Goal: Navigation & Orientation: Understand site structure

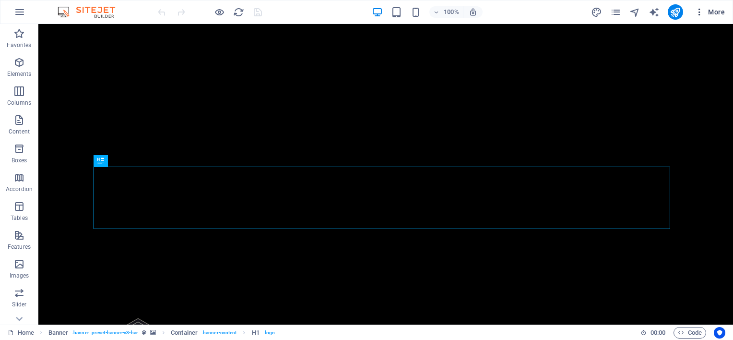
click at [723, 10] on span "More" at bounding box center [709, 12] width 30 height 10
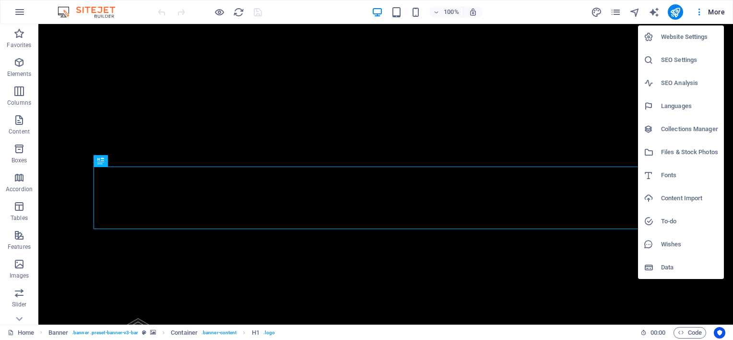
click at [672, 32] on h6 "Website Settings" at bounding box center [689, 37] width 57 height 12
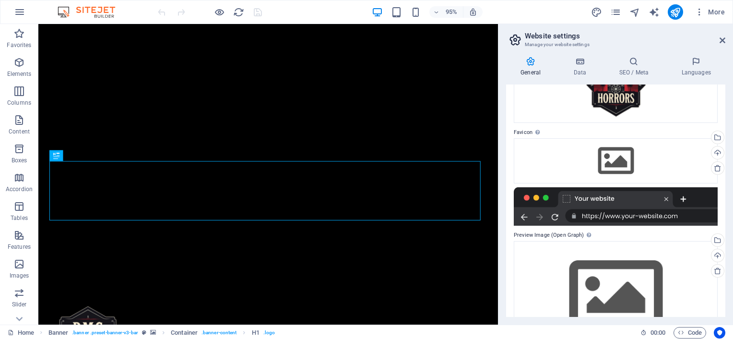
scroll to position [126, 0]
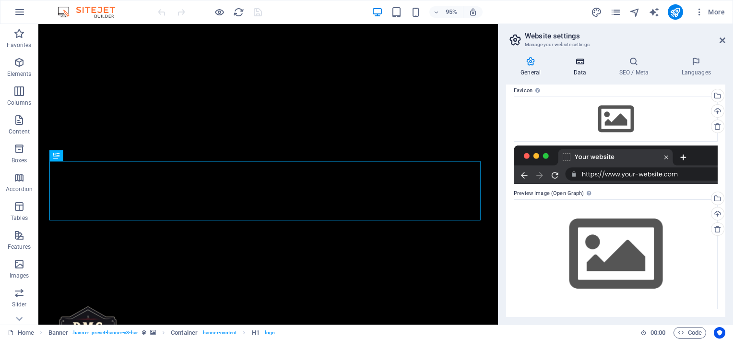
click at [580, 64] on icon at bounding box center [580, 62] width 42 height 10
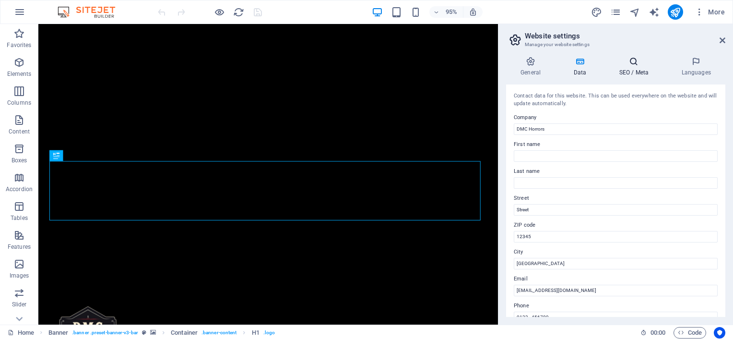
click at [645, 65] on icon at bounding box center [633, 62] width 59 height 10
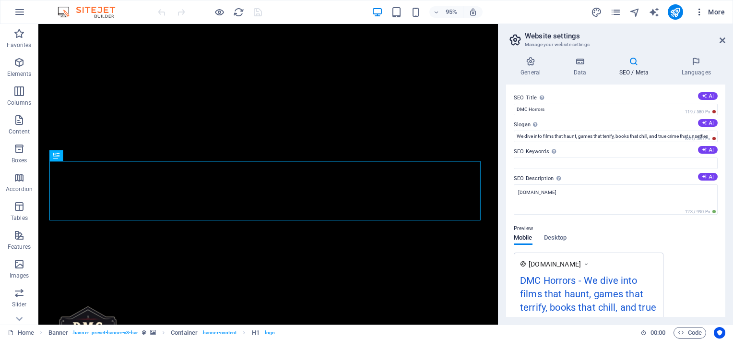
click at [702, 13] on icon "button" at bounding box center [699, 12] width 10 height 10
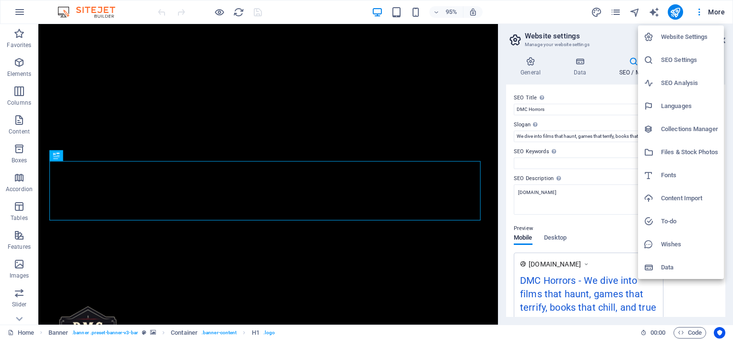
click at [681, 269] on h6 "Data" at bounding box center [689, 267] width 57 height 12
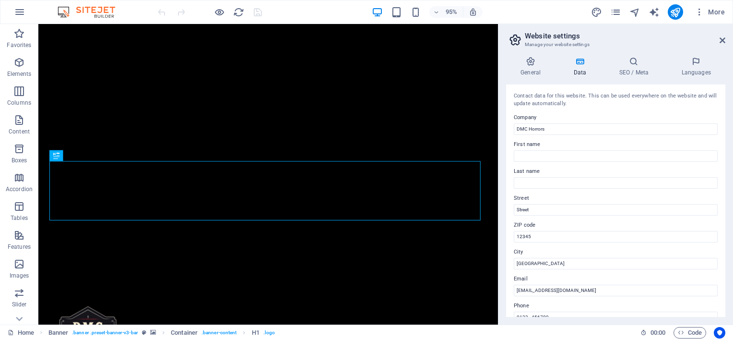
click at [725, 40] on aside "Website settings Manage your website settings General Data SEO / Meta Languages…" at bounding box center [615, 174] width 235 height 300
click at [719, 41] on icon at bounding box center [722, 40] width 6 height 8
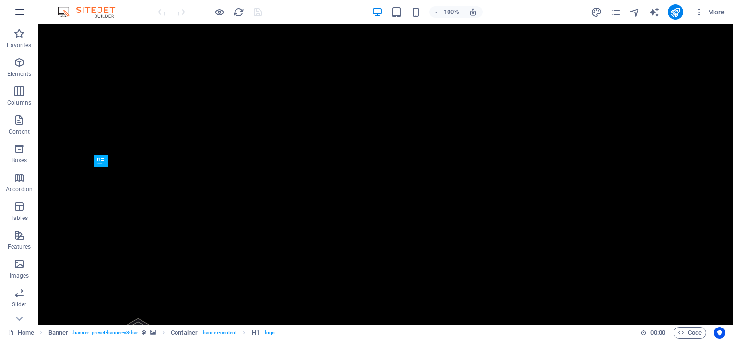
click at [24, 13] on icon "button" at bounding box center [20, 12] width 12 height 12
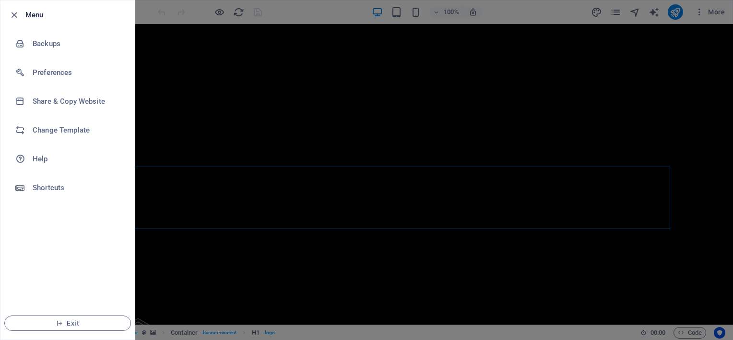
click at [35, 17] on h6 "Menu" at bounding box center [76, 15] width 102 height 12
click at [15, 16] on icon "button" at bounding box center [14, 15] width 11 height 11
